Goal: Information Seeking & Learning: Learn about a topic

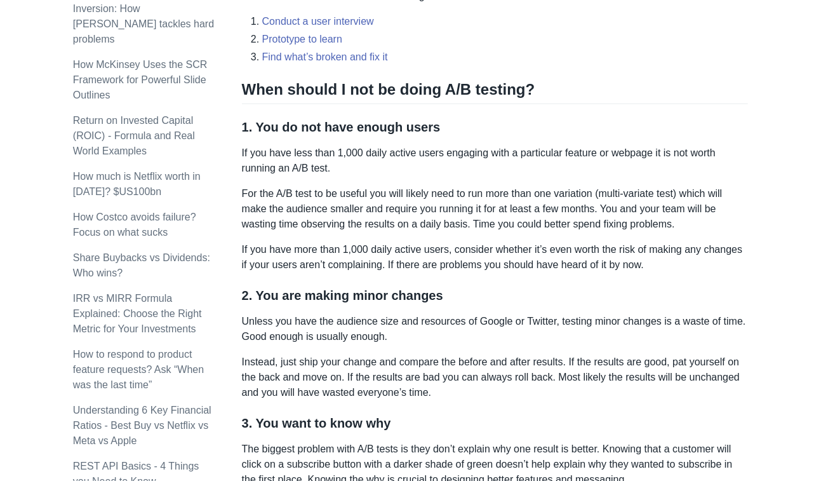
scroll to position [571, 0]
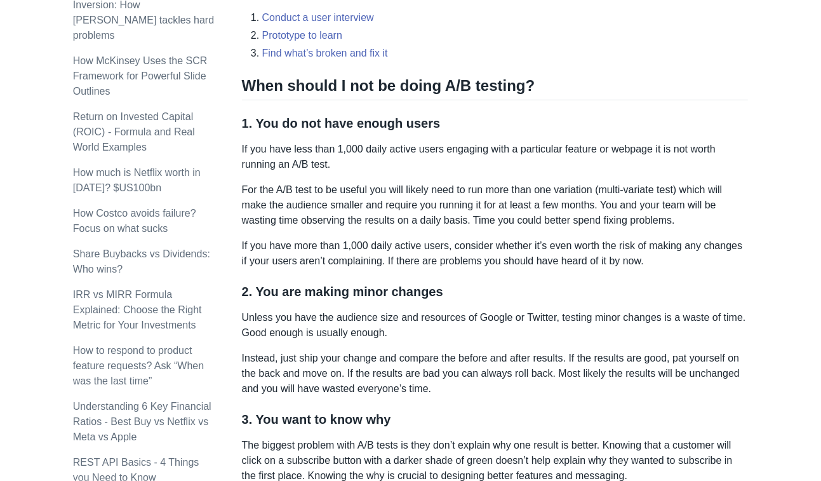
click at [649, 278] on div "A/B testing is commonly used by growth and product teams to experiment with cha…" at bounding box center [495, 402] width 507 height 1548
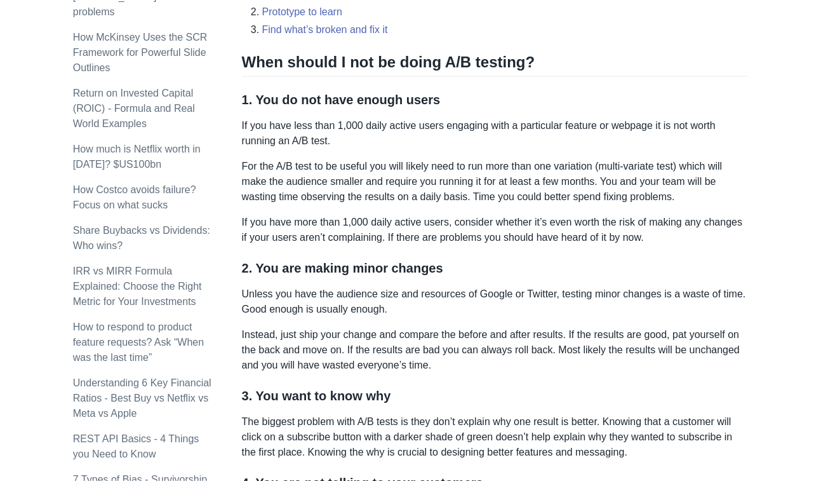
scroll to position [593, 0]
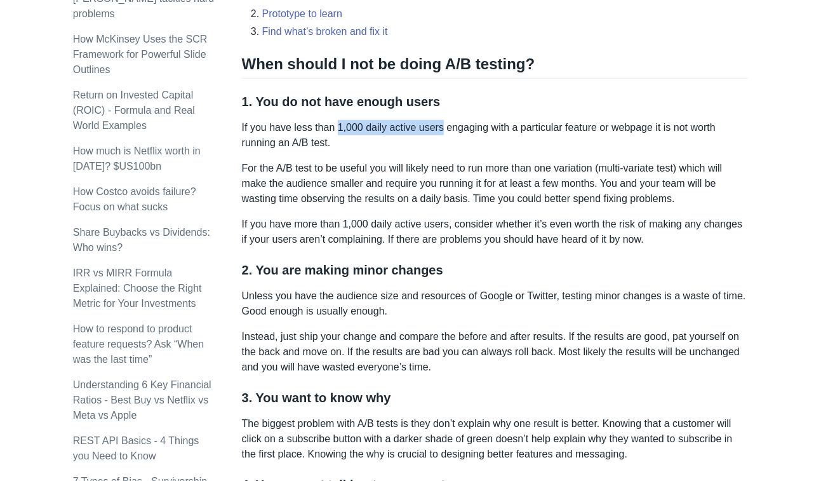
drag, startPoint x: 335, startPoint y: 126, endPoint x: 439, endPoint y: 125, distance: 103.6
click at [439, 125] on p "If you have less than 1,000 daily active users engaging with a particular featu…" at bounding box center [495, 135] width 507 height 30
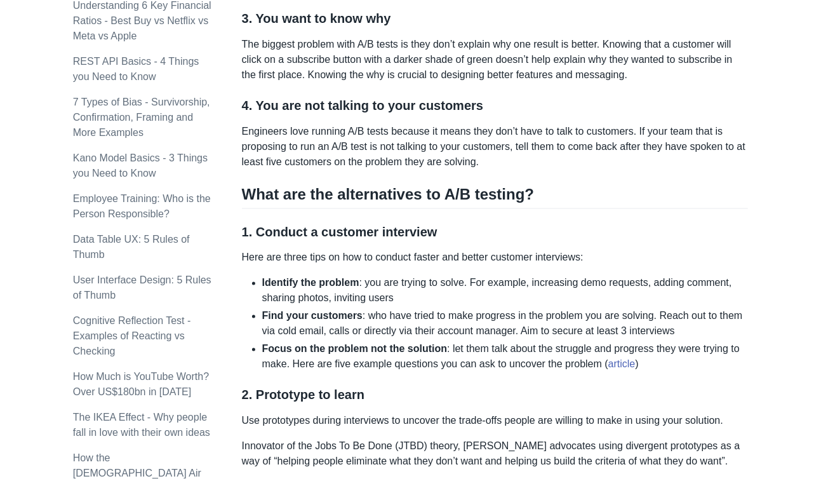
scroll to position [970, 0]
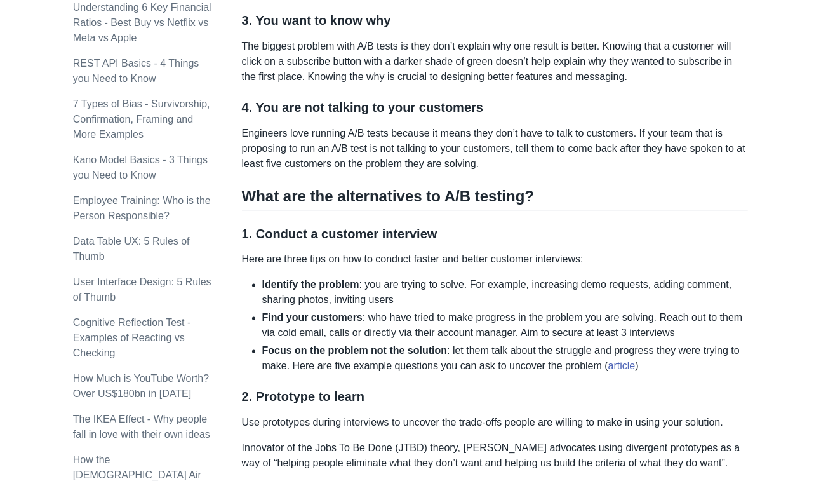
click at [601, 265] on p "Here are three tips on how to conduct faster and better customer interviews:" at bounding box center [495, 259] width 507 height 15
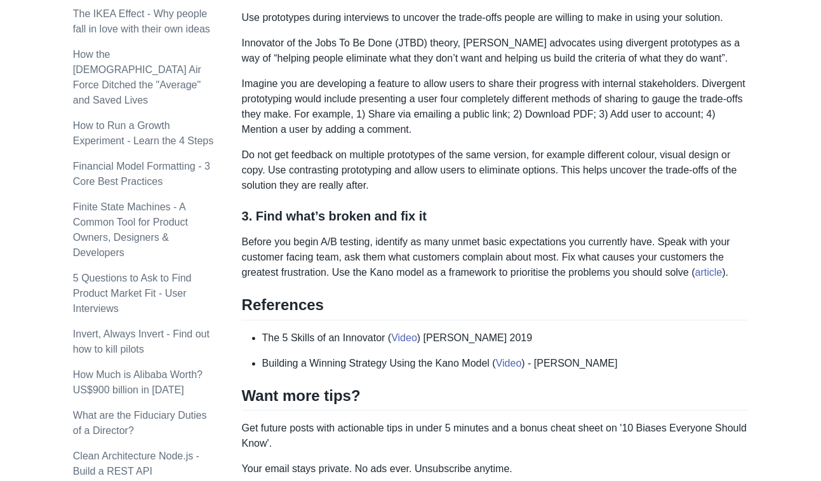
scroll to position [1379, 0]
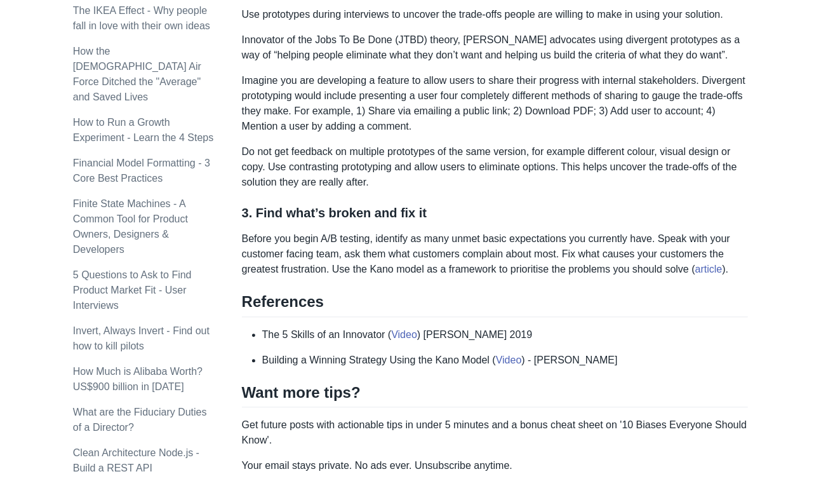
click at [645, 256] on p "Before you begin A/B testing, identify as many unmet basic expectations you cur…" at bounding box center [495, 254] width 507 height 46
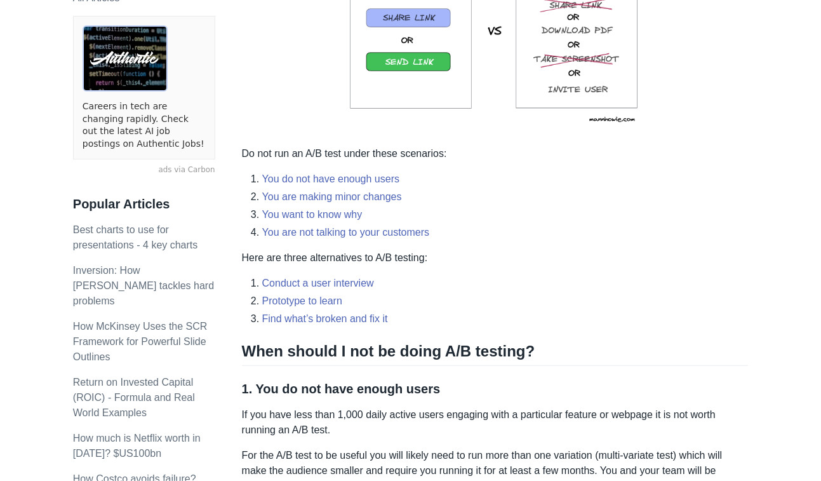
scroll to position [275, 0]
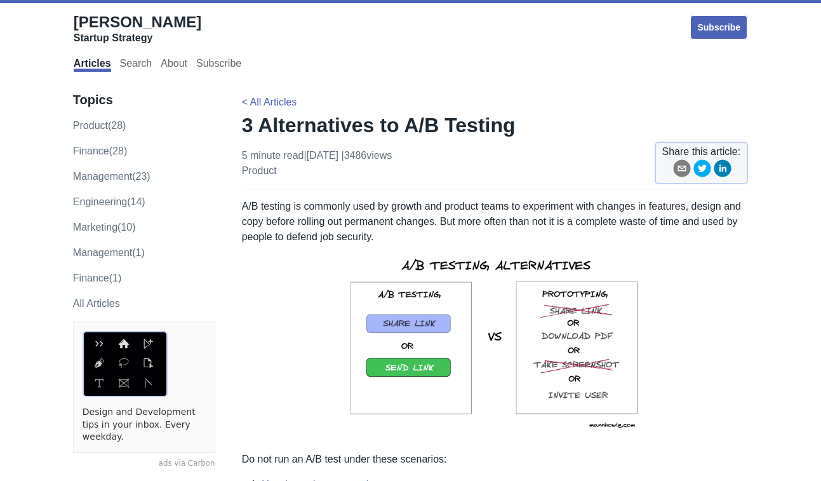
scroll to position [468, 0]
